Goal: Browse casually

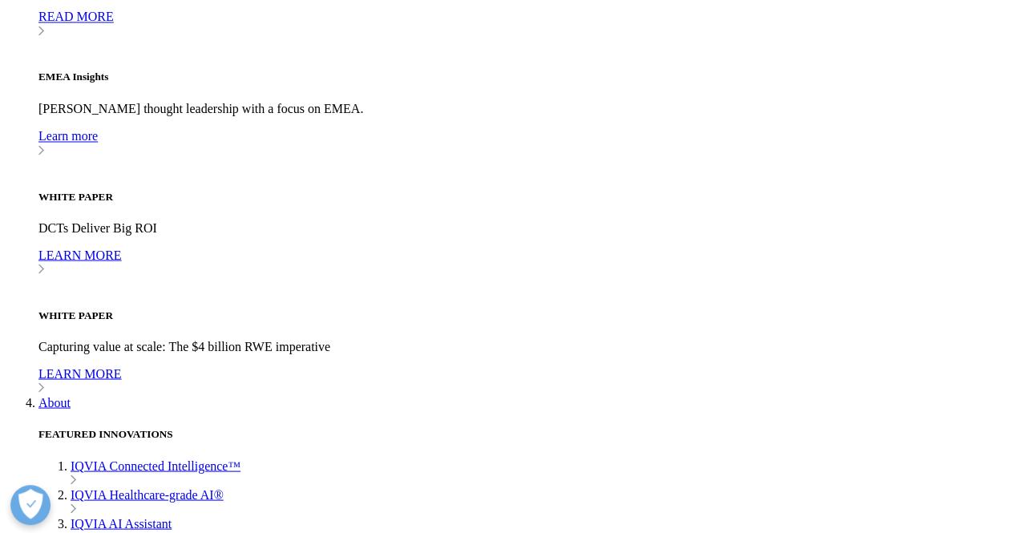
scroll to position [4554, 0]
